Goal: Browse casually: Explore the website without a specific task or goal

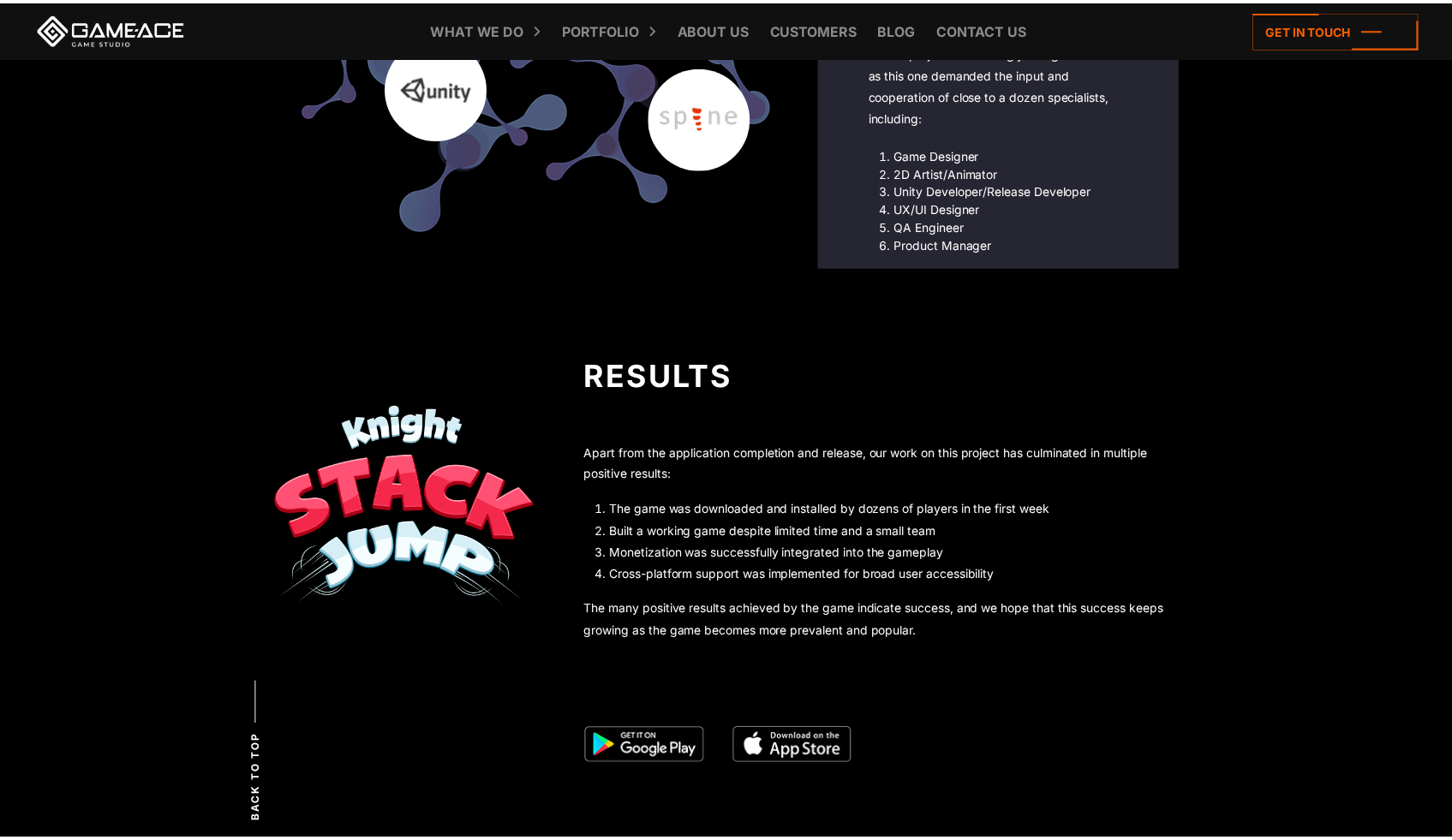
scroll to position [4252, 0]
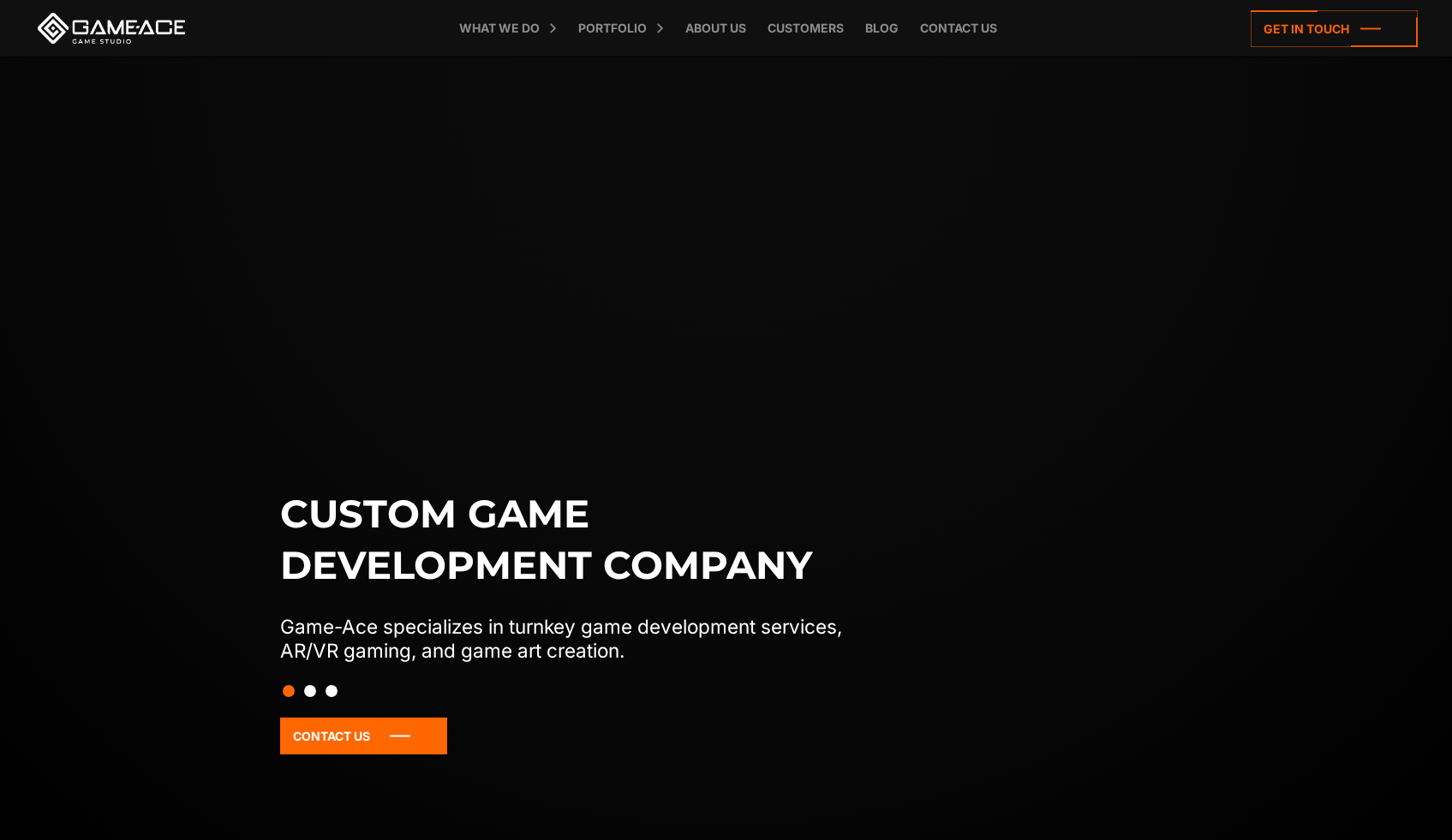
scroll to position [7840, 0]
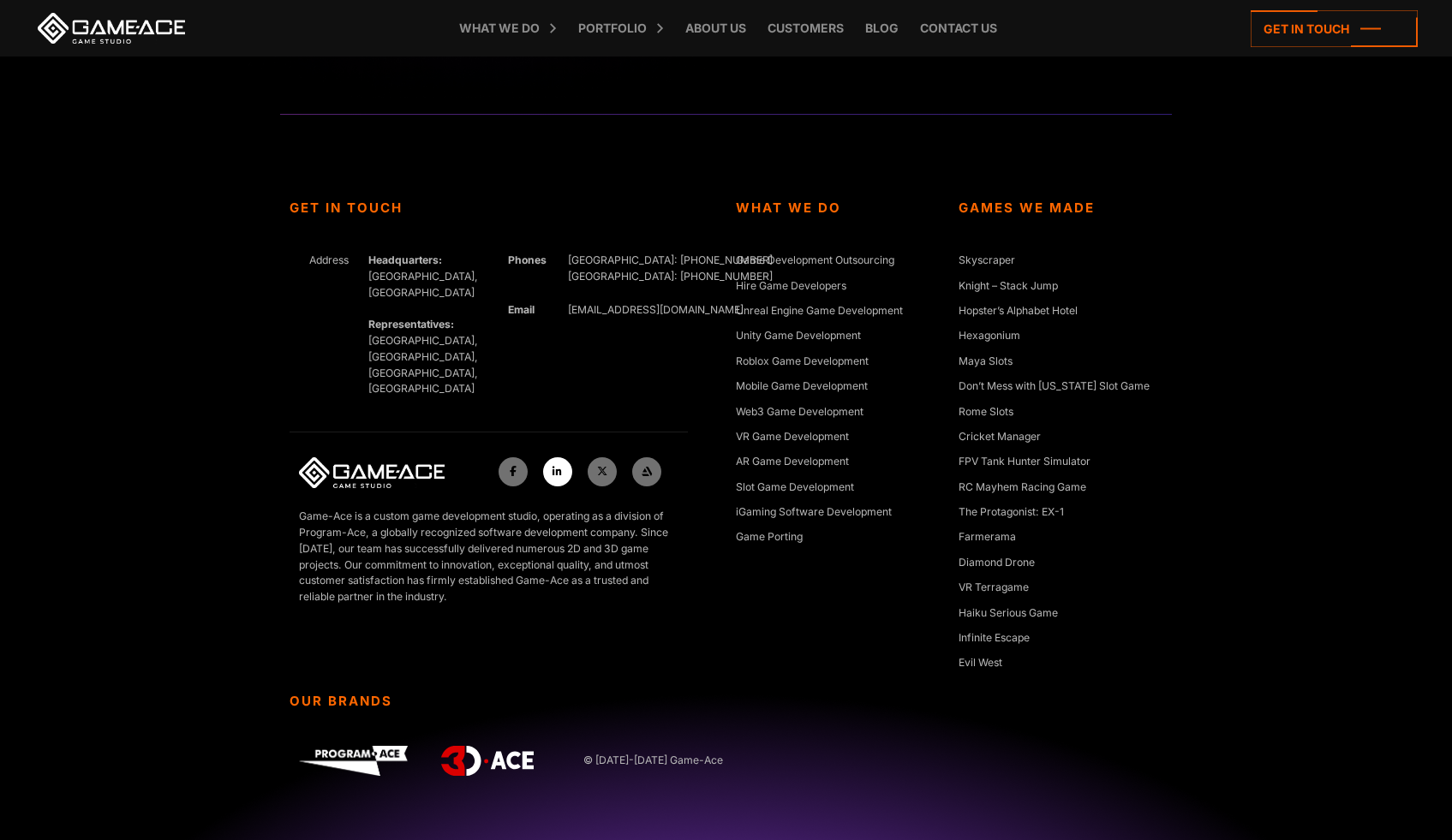
click at [549, 457] on link at bounding box center [557, 471] width 29 height 29
click at [1156, 308] on li "Hopster’s Alphabet Hotel" at bounding box center [1060, 316] width 204 height 25
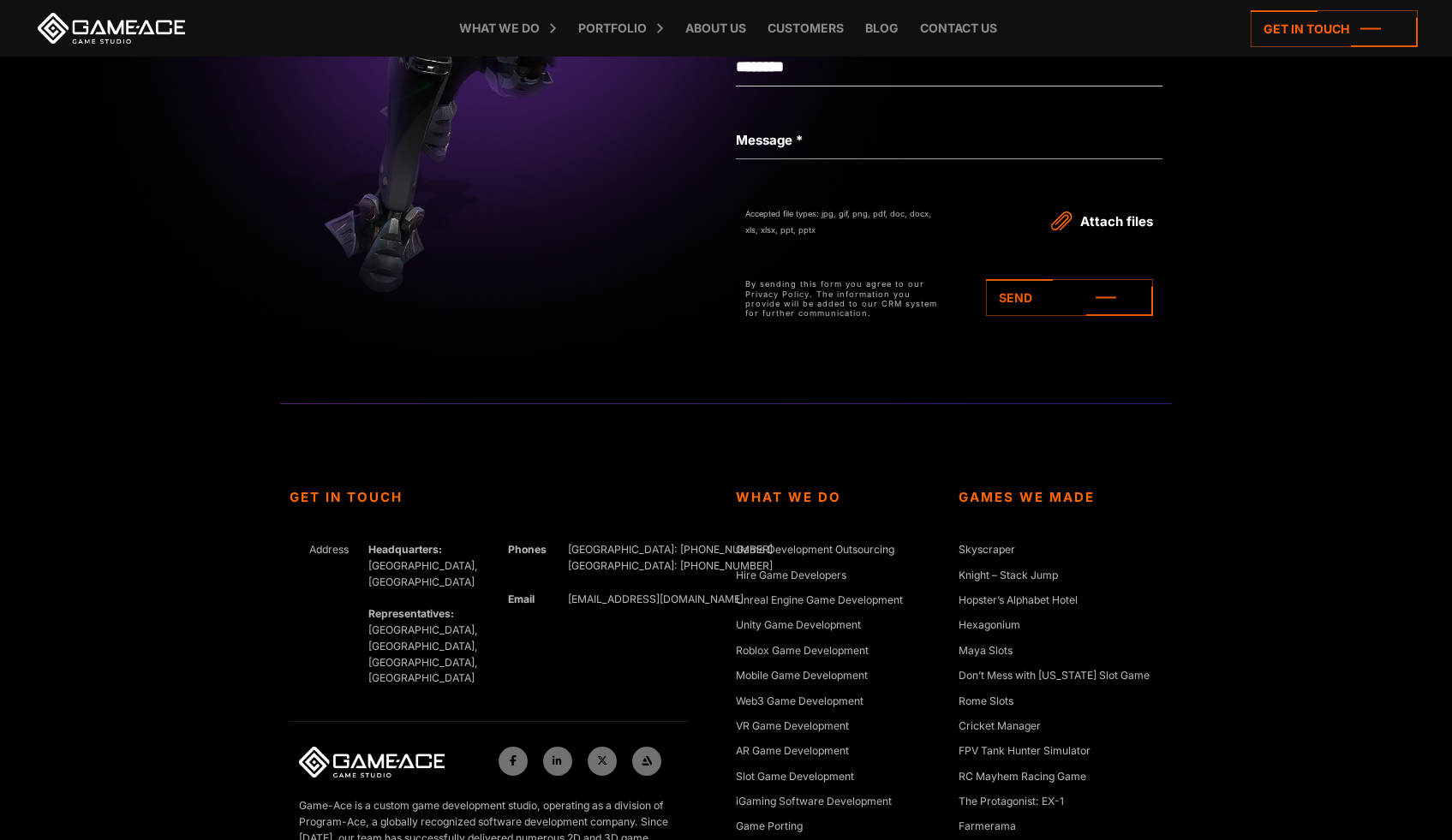
scroll to position [7346, 0]
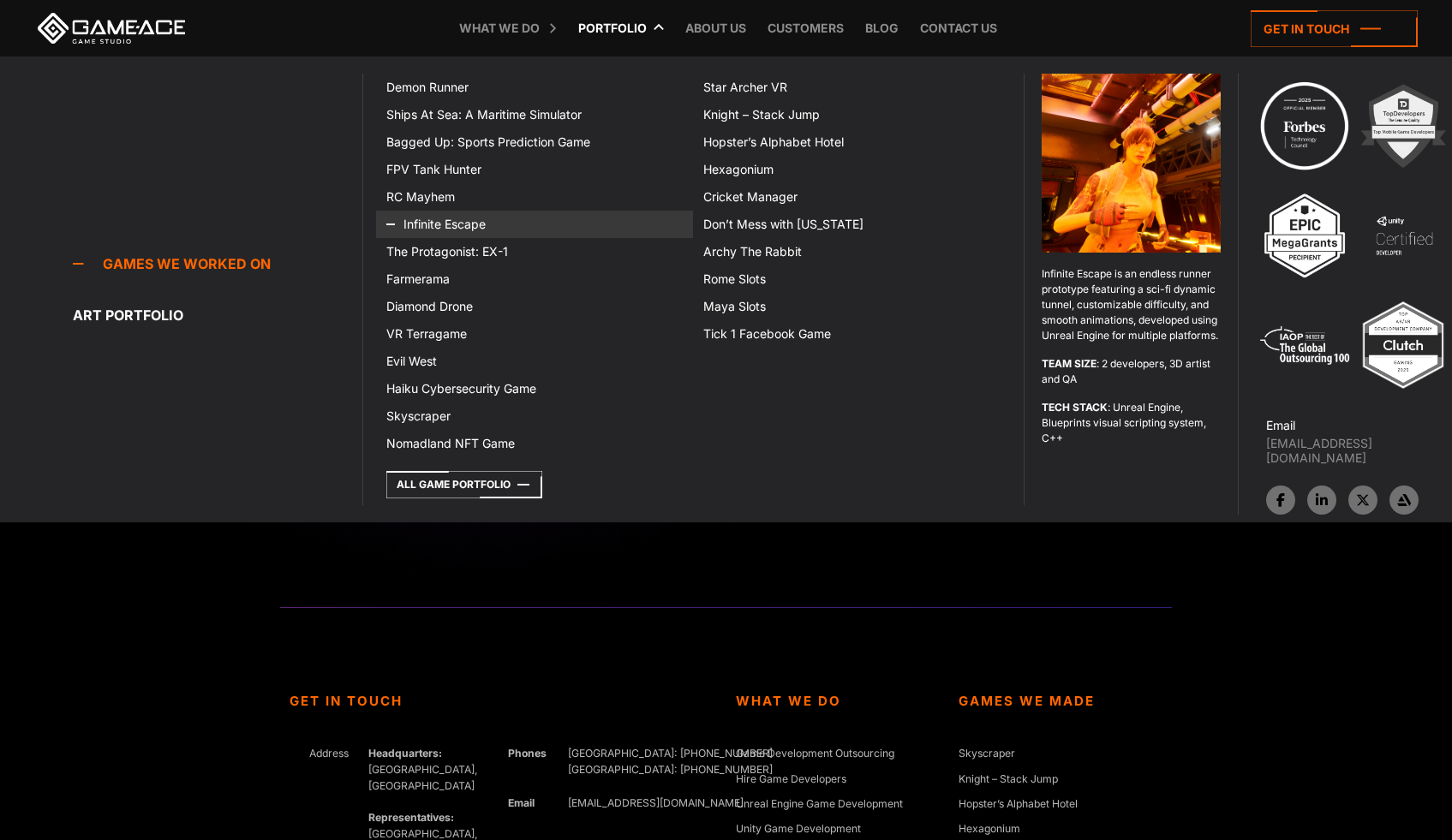
click at [446, 223] on link "Infinite Escape" at bounding box center [534, 223] width 317 height 27
